Goal: Obtain resource: Obtain resource

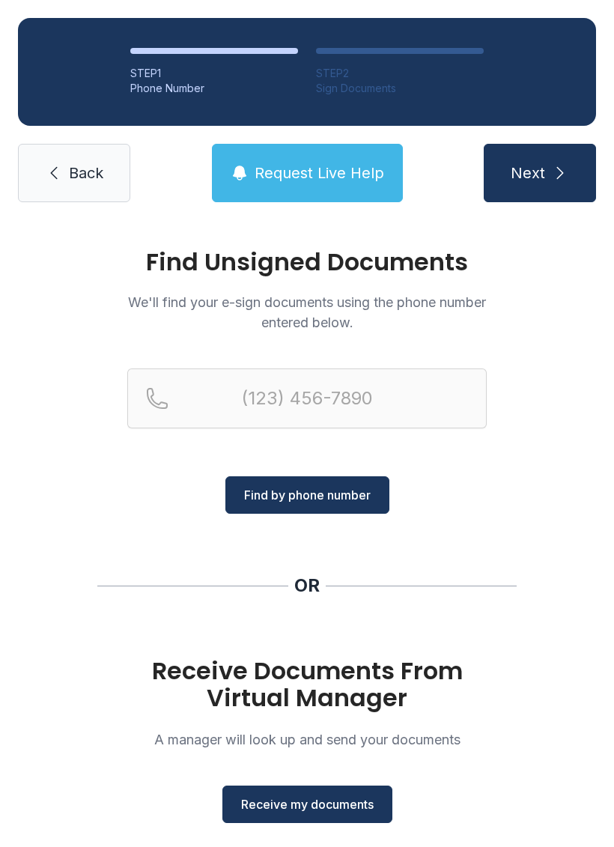
click at [317, 813] on button "Receive my documents" at bounding box center [307, 803] width 170 height 37
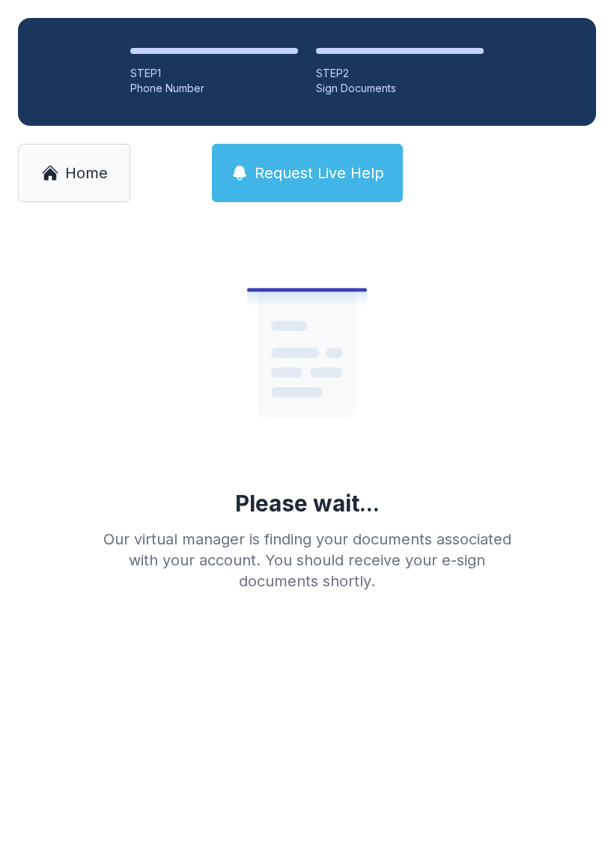
click at [70, 175] on span "Home" at bounding box center [86, 172] width 43 height 21
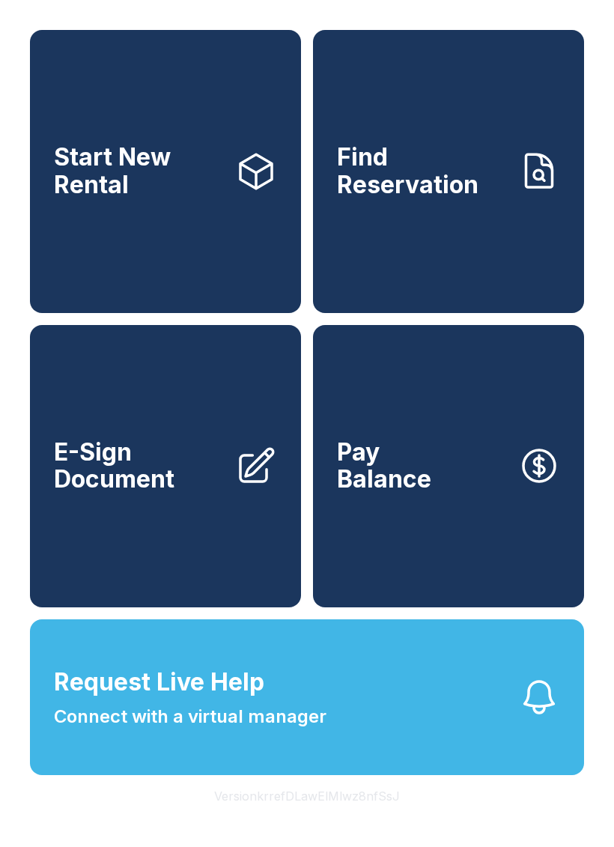
click at [191, 562] on link "E-Sign Document" at bounding box center [165, 466] width 271 height 283
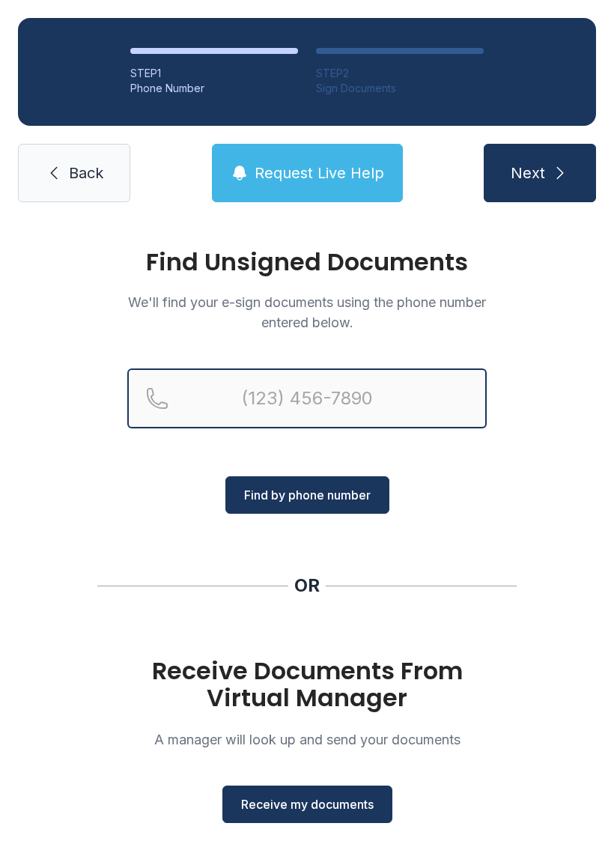
click at [292, 392] on input "Reservation phone number" at bounding box center [306, 398] width 359 height 60
type input "[PHONE_NUMBER]"
click at [539, 173] on button "Next" at bounding box center [540, 173] width 112 height 58
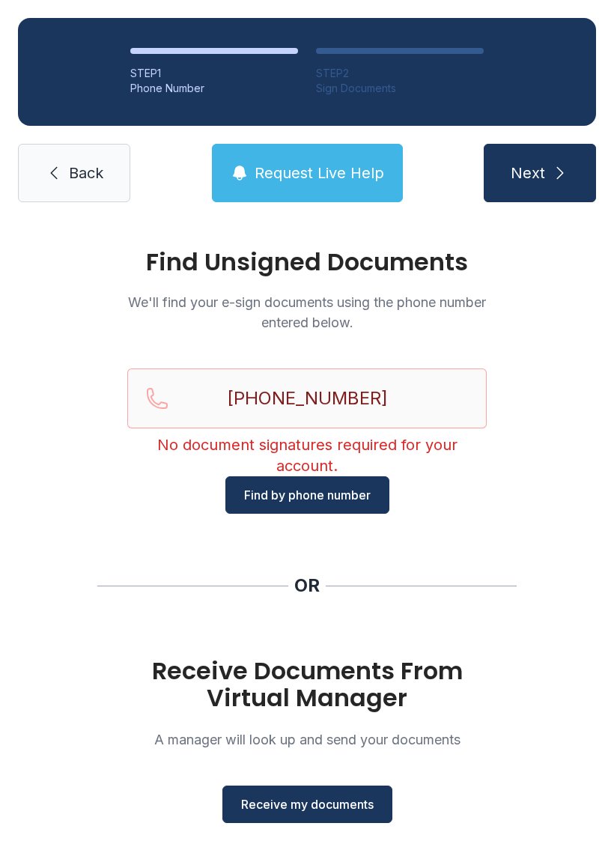
click at [355, 488] on span "Find by phone number" at bounding box center [307, 495] width 127 height 18
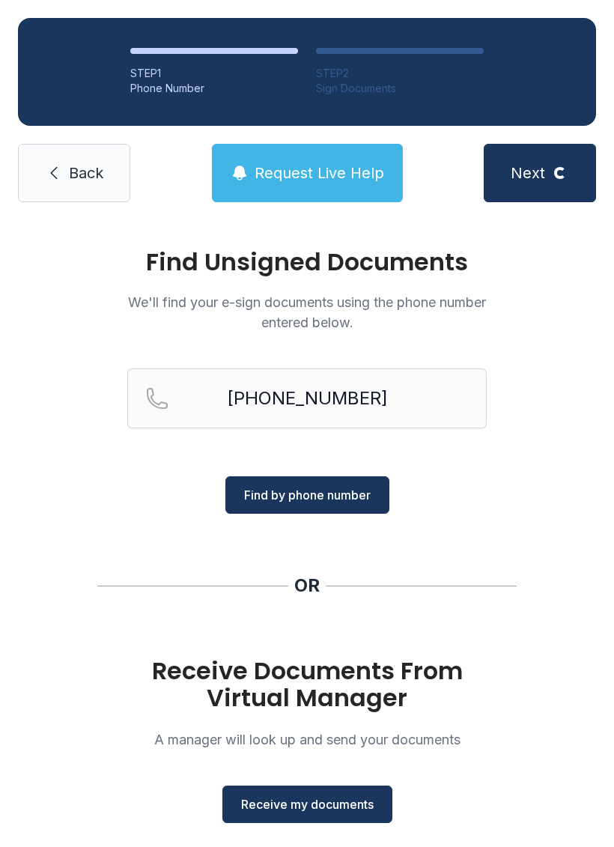
click at [317, 496] on span "Find by phone number" at bounding box center [307, 495] width 127 height 18
